Goal: Transaction & Acquisition: Purchase product/service

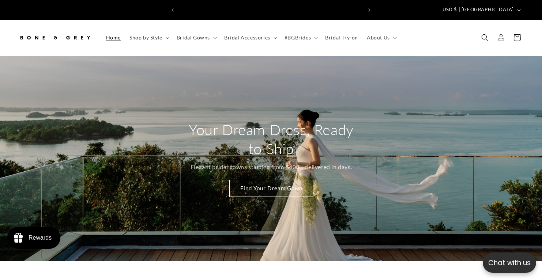
scroll to position [0, 184]
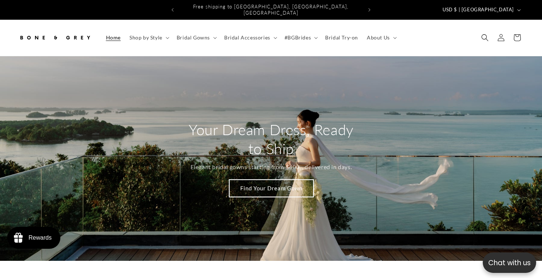
click at [274, 183] on link "Find Your Dream Gown" at bounding box center [271, 188] width 84 height 17
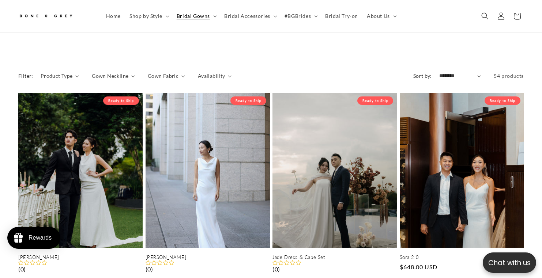
scroll to position [0, 184]
click at [46, 74] on span "Product Type" at bounding box center [57, 76] width 32 height 8
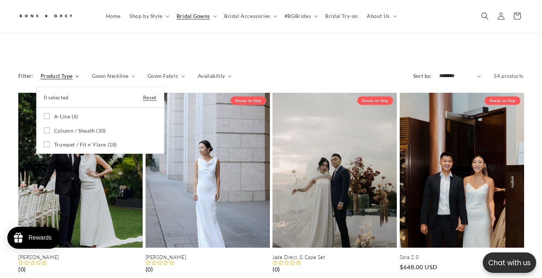
click at [79, 72] on summary "Product Type" at bounding box center [60, 76] width 38 height 8
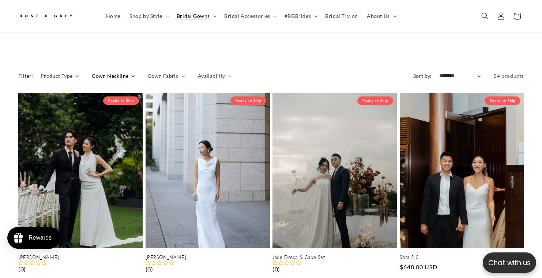
click at [121, 72] on span "Gown Neckline" at bounding box center [110, 76] width 37 height 8
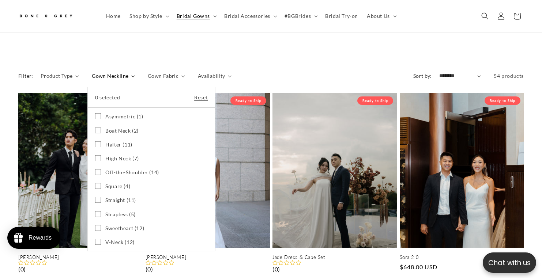
click at [135, 72] on summary "Gown Neckline" at bounding box center [113, 76] width 43 height 8
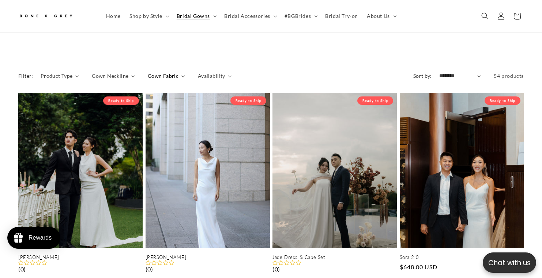
click at [171, 72] on span "Gown Fabric" at bounding box center [163, 76] width 31 height 8
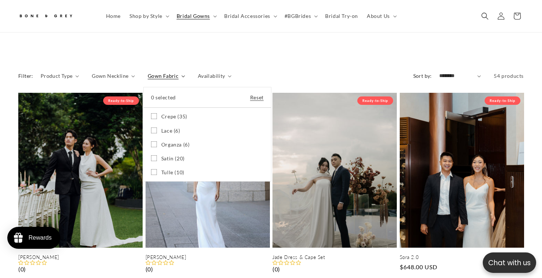
scroll to position [0, 367]
click at [185, 72] on summary "Gown Fabric" at bounding box center [166, 76] width 37 height 8
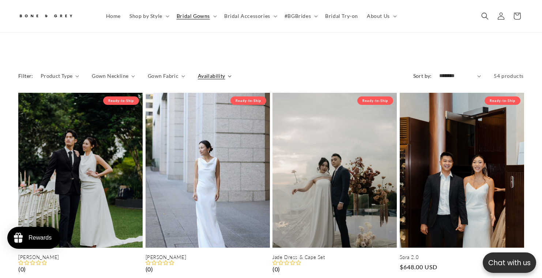
click at [218, 72] on span "Availability" at bounding box center [211, 76] width 27 height 8
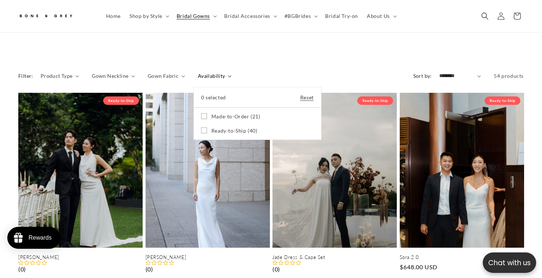
click at [201, 128] on icon at bounding box center [204, 131] width 6 height 6
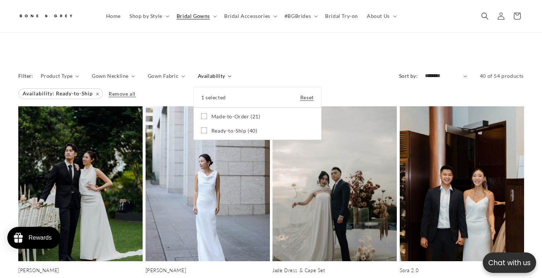
click at [231, 72] on summary "Availability" at bounding box center [215, 76] width 34 height 8
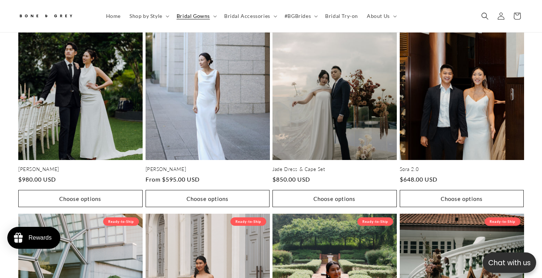
scroll to position [554, 0]
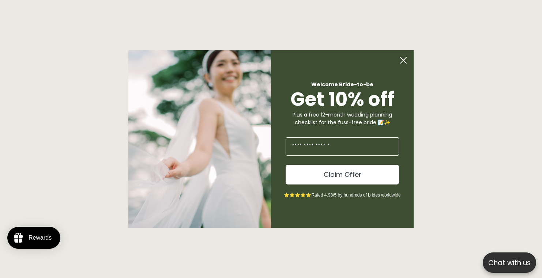
click at [404, 60] on icon "Close dialog" at bounding box center [403, 60] width 6 height 6
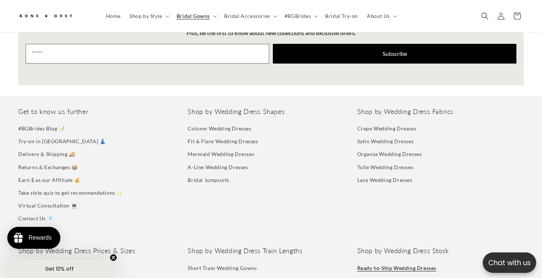
scroll to position [0, 0]
click at [123, 107] on h2 "Get to know us further" at bounding box center [101, 111] width 166 height 8
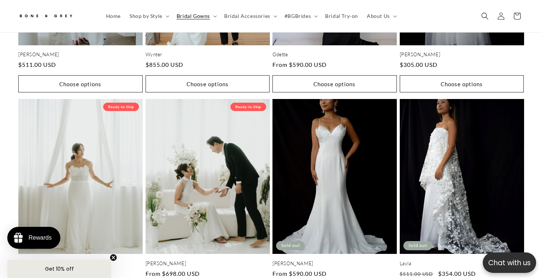
scroll to position [0, 184]
